Goal: Check status: Check status

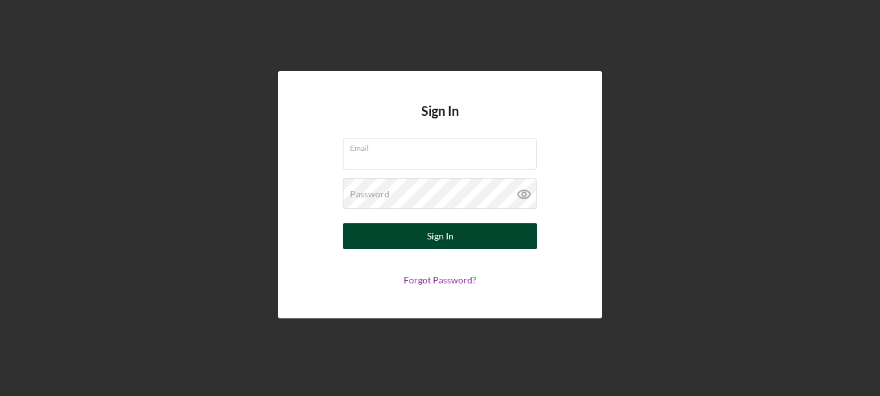
type input "[EMAIL_ADDRESS][DOMAIN_NAME]"
click at [427, 241] on div "Sign In" at bounding box center [440, 236] width 27 height 26
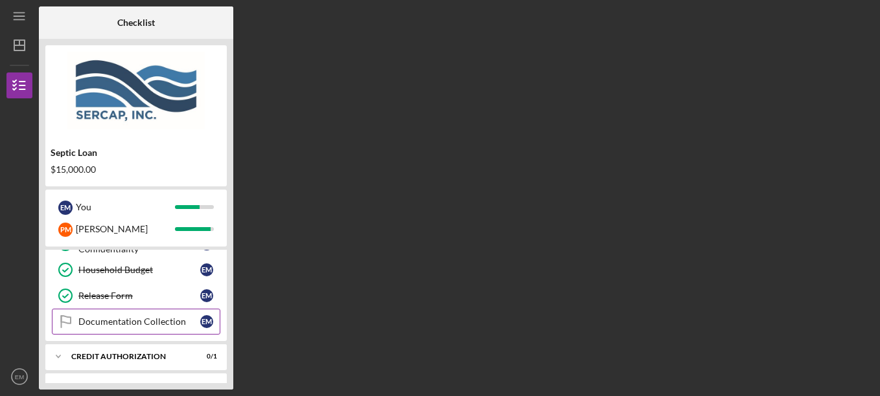
scroll to position [259, 0]
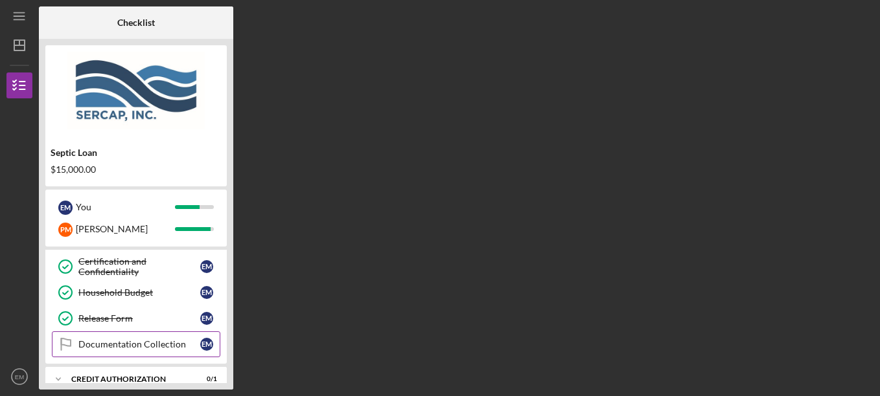
click at [141, 347] on div "Documentation Collection" at bounding box center [139, 344] width 122 height 10
